Goal: Information Seeking & Learning: Check status

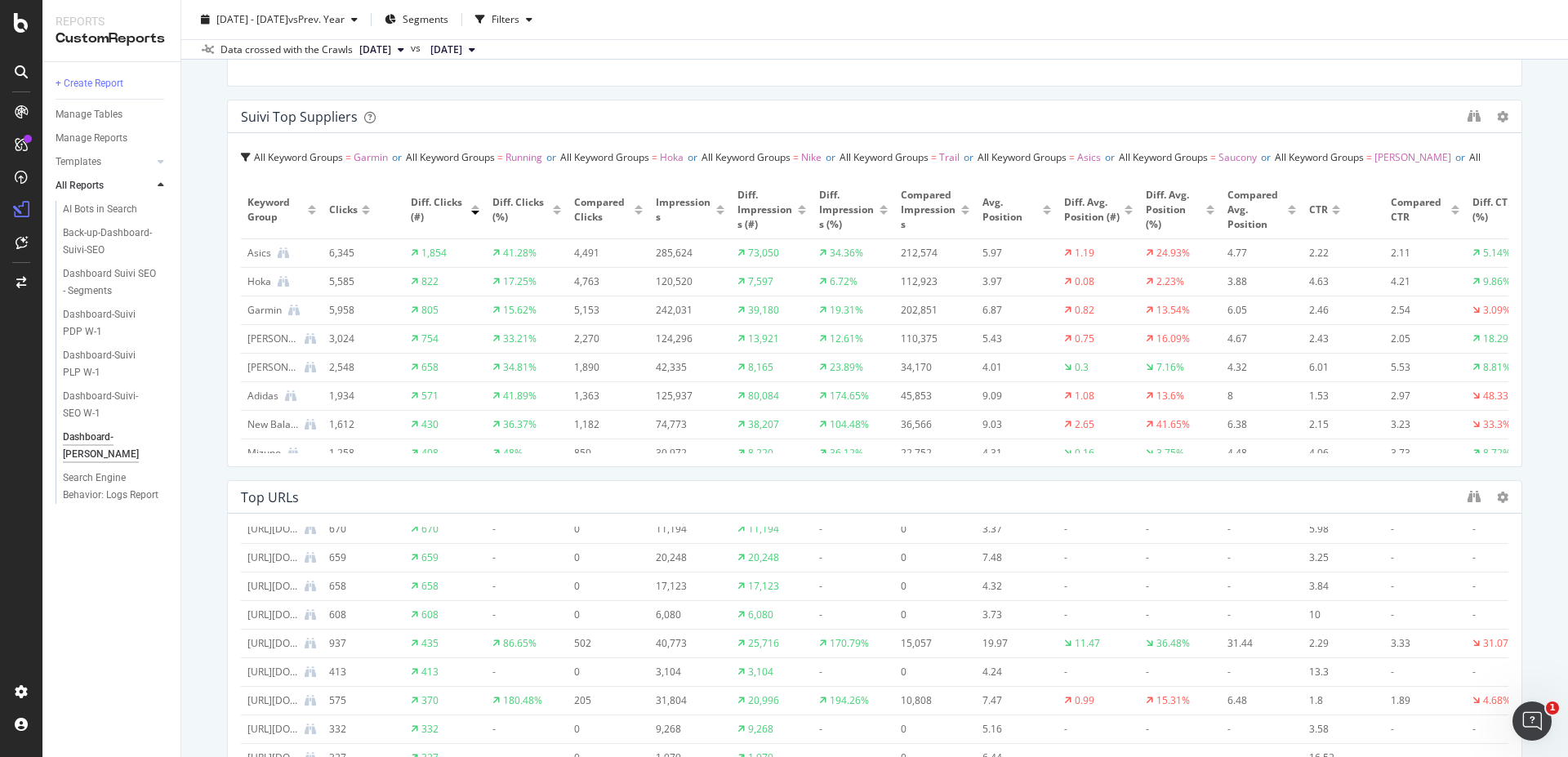
scroll to position [759, 0]
